Goal: Task Accomplishment & Management: Use online tool/utility

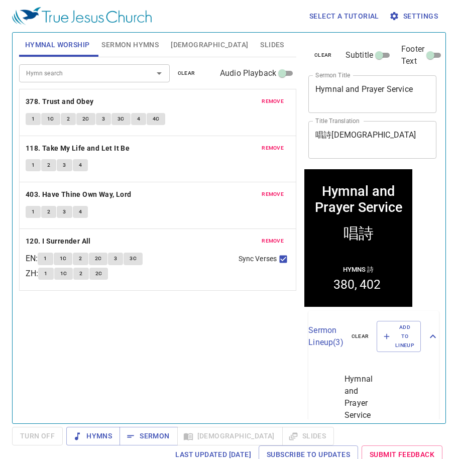
click at [360, 104] on div "Hymnal and Prayer Service x Sermon Title" at bounding box center [372, 94] width 128 height 38
paste textarea "Knowing [DEMOGRAPHIC_DATA]: Water [DEMOGRAPHIC_DATA] 認識[DEMOGRAPHIC_DATA]: 洗禮"
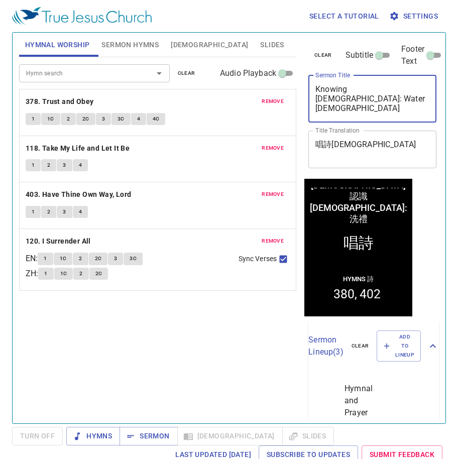
drag, startPoint x: 367, startPoint y: 110, endPoint x: 163, endPoint y: 125, distance: 203.9
click at [168, 125] on div "Hymnal Worship Sermon Hymns Bible Slides Hymn search Hymn search clear Audio Pl…" at bounding box center [229, 224] width 428 height 391
type textarea "Knowing [DEMOGRAPHIC_DATA]: Water [DEMOGRAPHIC_DATA]"
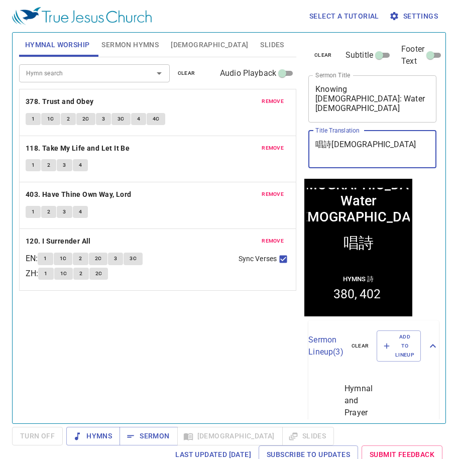
paste textarea "認識[DEMOGRAPHIC_DATA]: 洗禮"
type textarea "認識[DEMOGRAPHIC_DATA]: 洗禮"
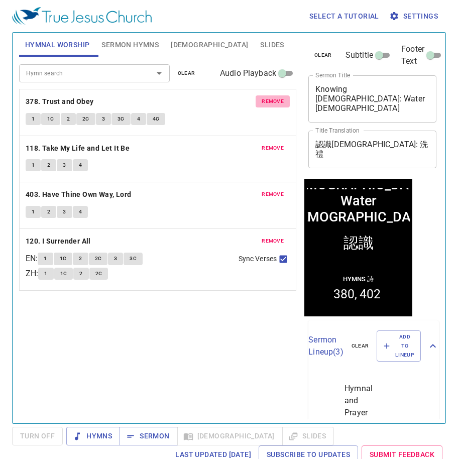
click at [266, 100] on span "remove" at bounding box center [273, 101] width 22 height 9
click at [266, 144] on span "remove" at bounding box center [273, 148] width 22 height 9
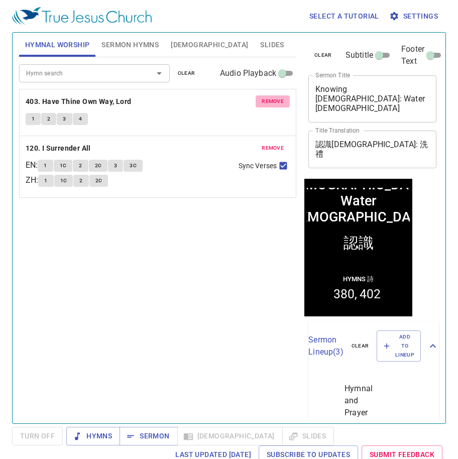
click at [266, 100] on span "remove" at bounding box center [273, 101] width 22 height 9
click at [266, 144] on span "remove" at bounding box center [273, 148] width 22 height 9
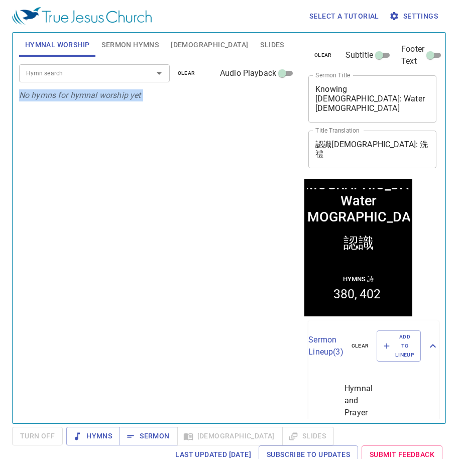
click at [266, 100] on p "No hymns for hymnal worship yet" at bounding box center [157, 95] width 277 height 12
click at [136, 80] on div "Hymn search" at bounding box center [94, 73] width 151 height 18
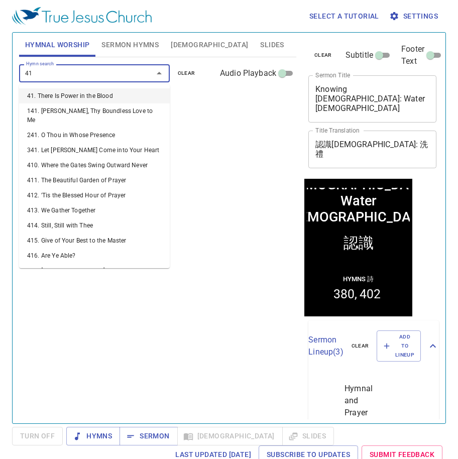
type input "416"
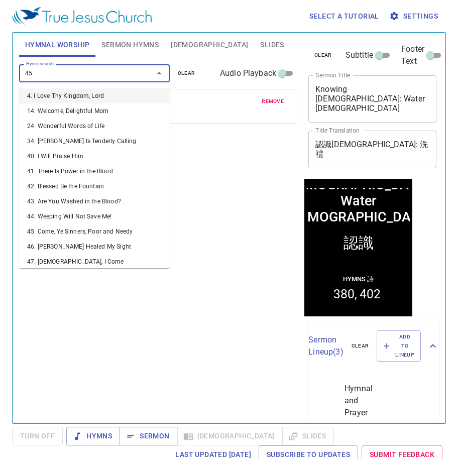
type input "452"
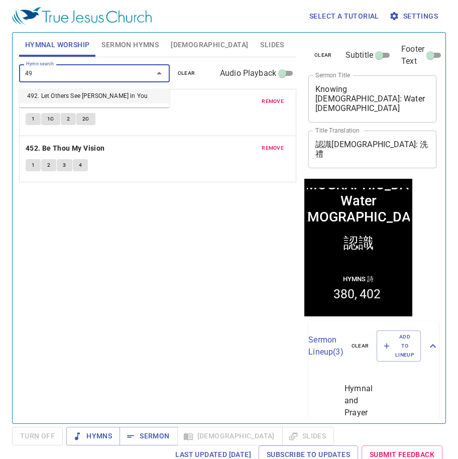
type input "492"
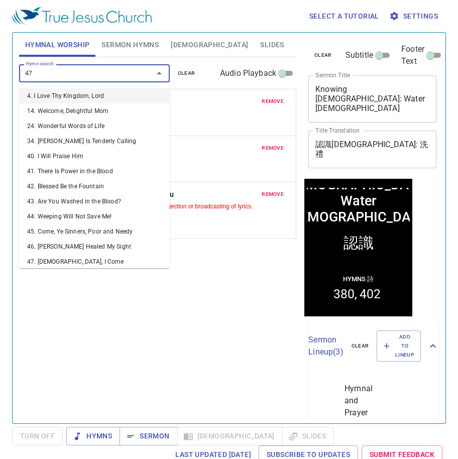
type input "471"
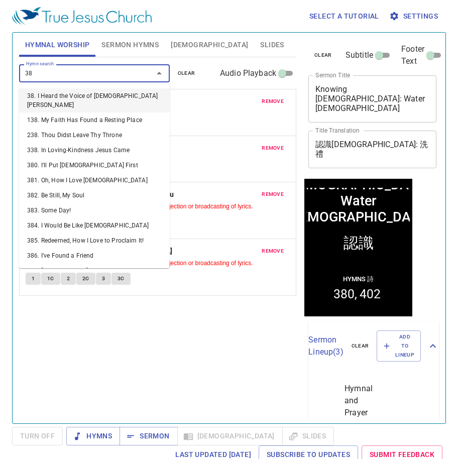
type input "388"
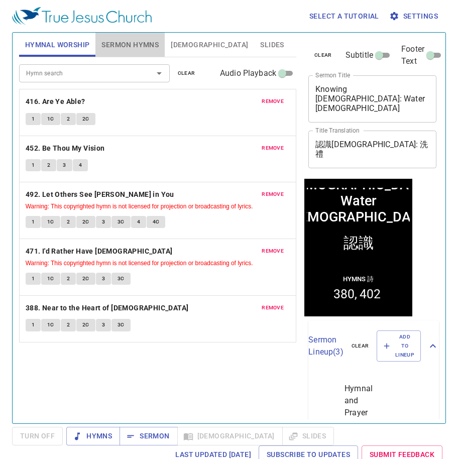
click at [147, 46] on span "Sermon Hymns" at bounding box center [129, 45] width 57 height 13
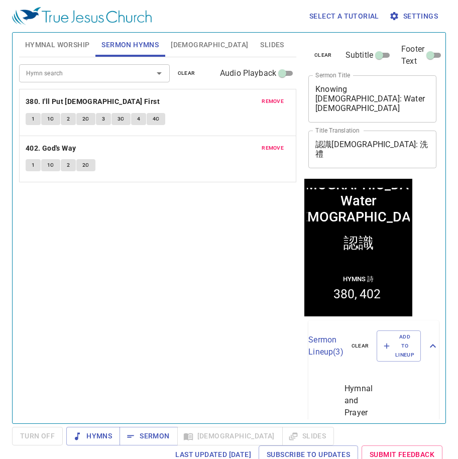
click at [67, 47] on span "Hymnal Worship" at bounding box center [57, 45] width 65 height 13
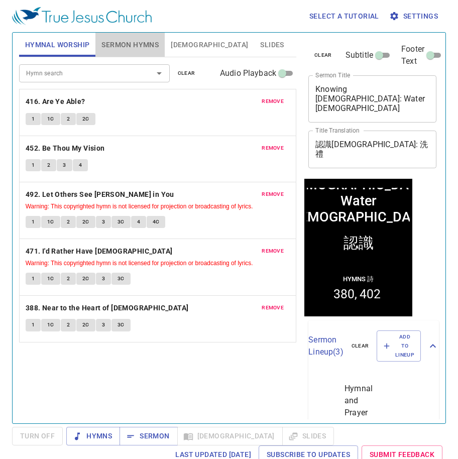
click at [155, 45] on span "Sermon Hymns" at bounding box center [129, 45] width 57 height 13
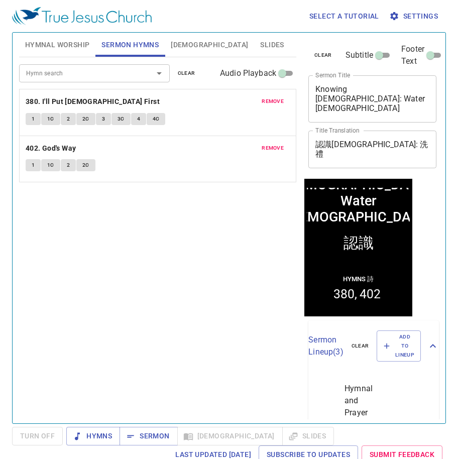
click at [149, 68] on div at bounding box center [152, 73] width 26 height 14
click at [262, 92] on div "remove 380. I'll Put Jesus First 1 1C 2 2C 3 3C 4 4C" at bounding box center [158, 112] width 276 height 46
click at [270, 102] on span "remove" at bounding box center [273, 101] width 22 height 9
click at [270, 144] on span "remove" at bounding box center [273, 148] width 22 height 9
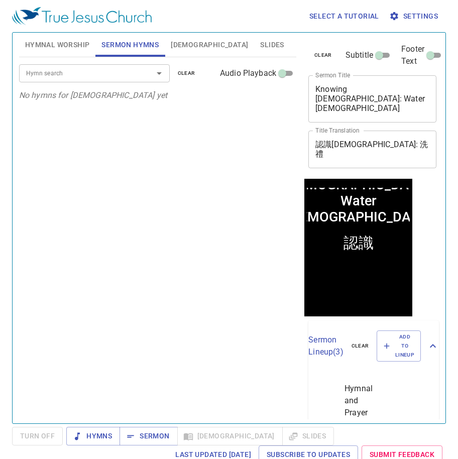
click at [108, 76] on input "Hymn search" at bounding box center [79, 73] width 115 height 12
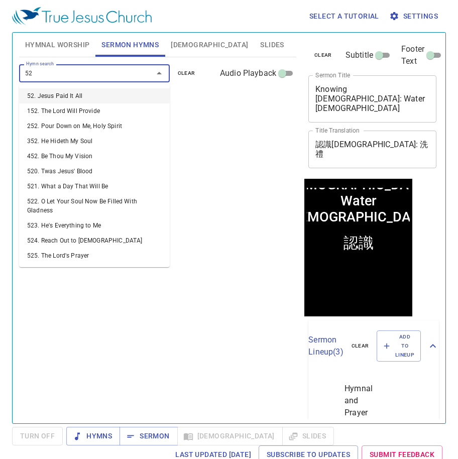
type input "520"
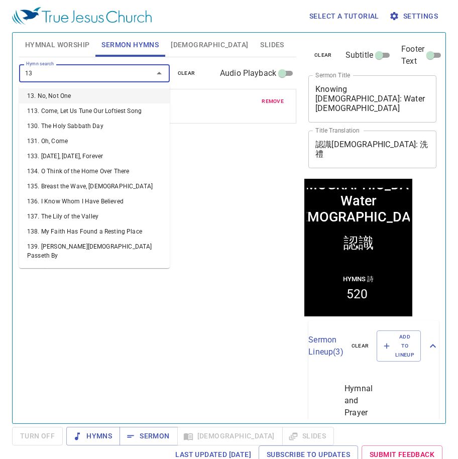
type input "136"
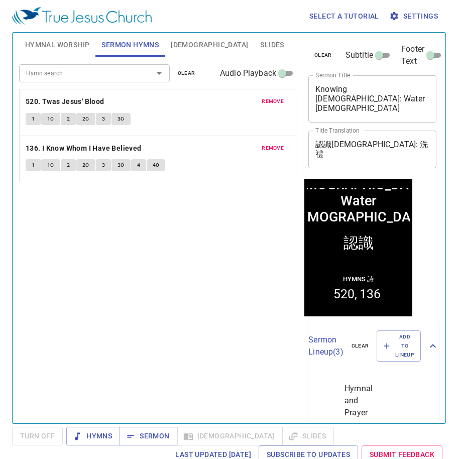
click at [95, 293] on div "Hymn search Hymn search clear Audio Playback remove 520. Twas Jesus' Blood 1 1C…" at bounding box center [157, 235] width 277 height 357
click at [46, 39] on span "Hymnal Worship" at bounding box center [57, 45] width 65 height 13
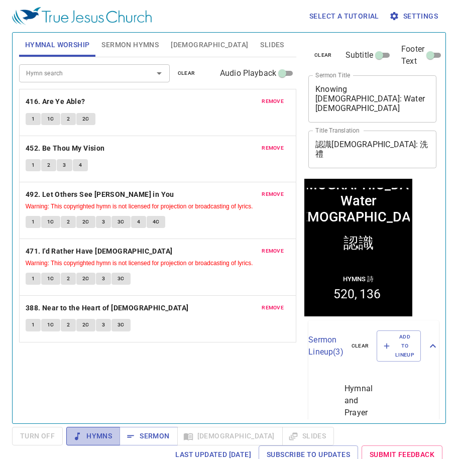
click at [111, 443] on button "Hymns" at bounding box center [93, 436] width 54 height 19
click at [221, 369] on div "Hymn search Hymn search clear Audio Playback remove 416. Are Ye Able? 1 1C 2 2C…" at bounding box center [157, 235] width 277 height 357
click at [34, 125] on button "1" at bounding box center [33, 119] width 15 height 12
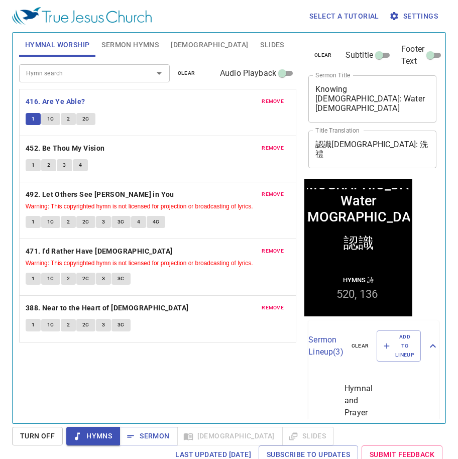
click at [132, 105] on p "416. Are Ye Able?" at bounding box center [158, 101] width 264 height 13
click at [133, 127] on div "1 1C 2 2C" at bounding box center [158, 120] width 264 height 15
click at [67, 221] on span "2" at bounding box center [68, 221] width 3 height 9
click at [206, 231] on div "remove 492. Let Others See Jesus in You Warning: This copyrighted hymn is not l…" at bounding box center [158, 210] width 276 height 56
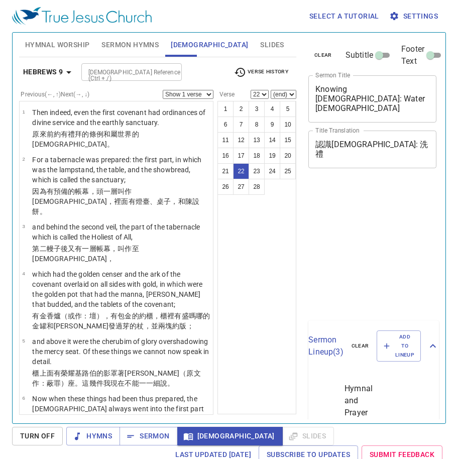
select select "22"
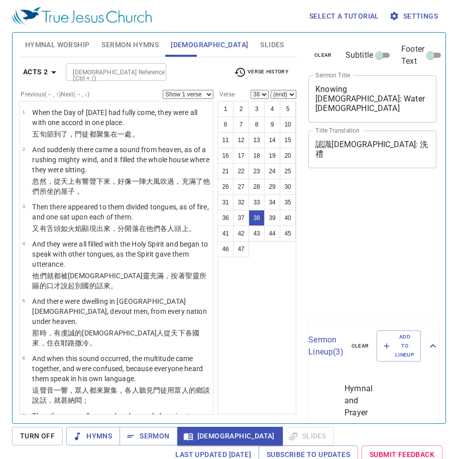
select select "38"
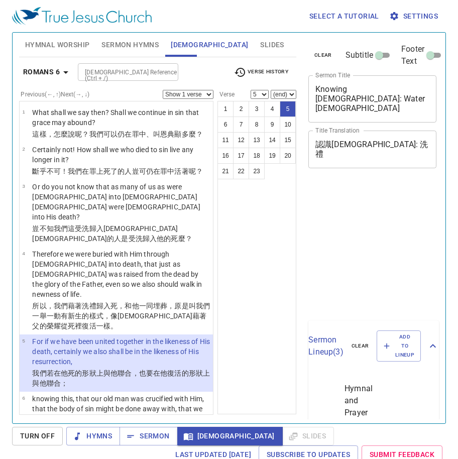
select select "5"
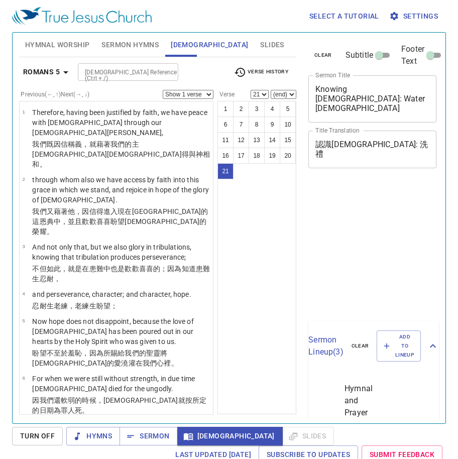
select select "21"
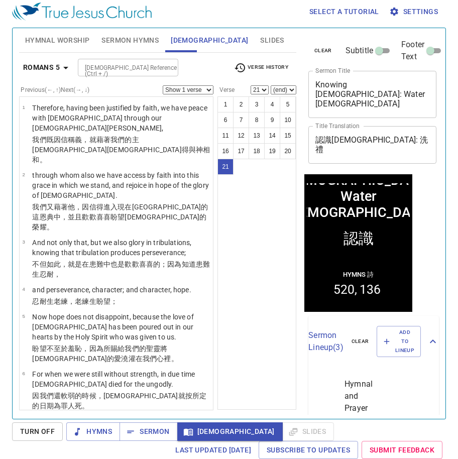
scroll to position [888, 0]
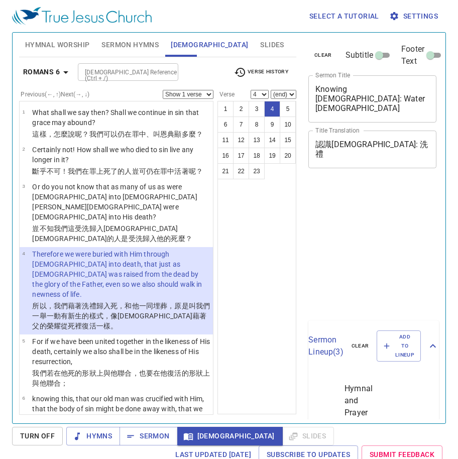
select select "4"
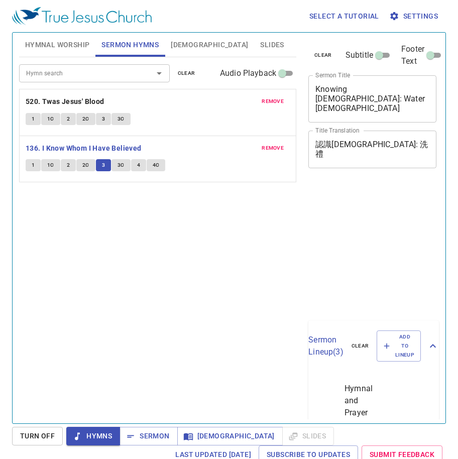
scroll to position [5, 0]
